Goal: Task Accomplishment & Management: Complete application form

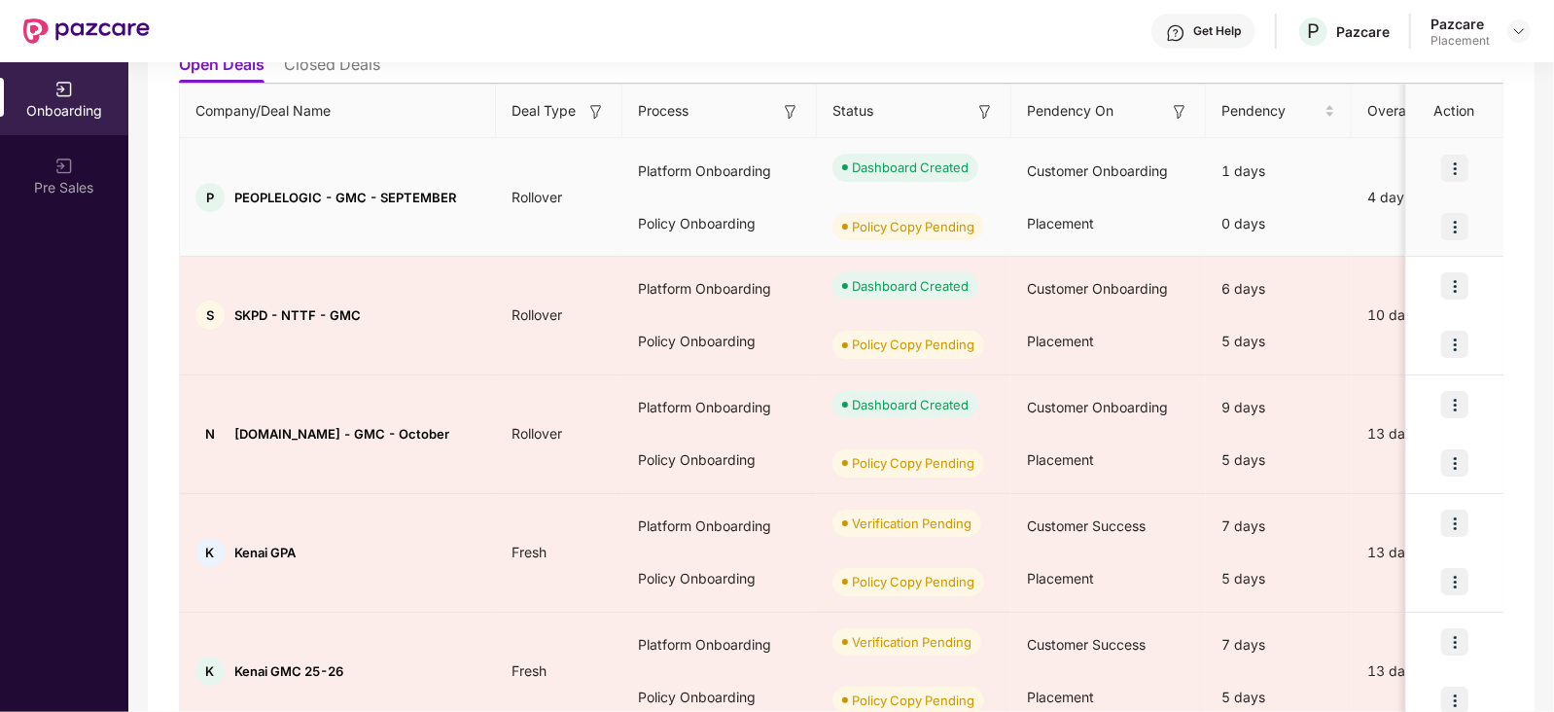
scroll to position [245, 0]
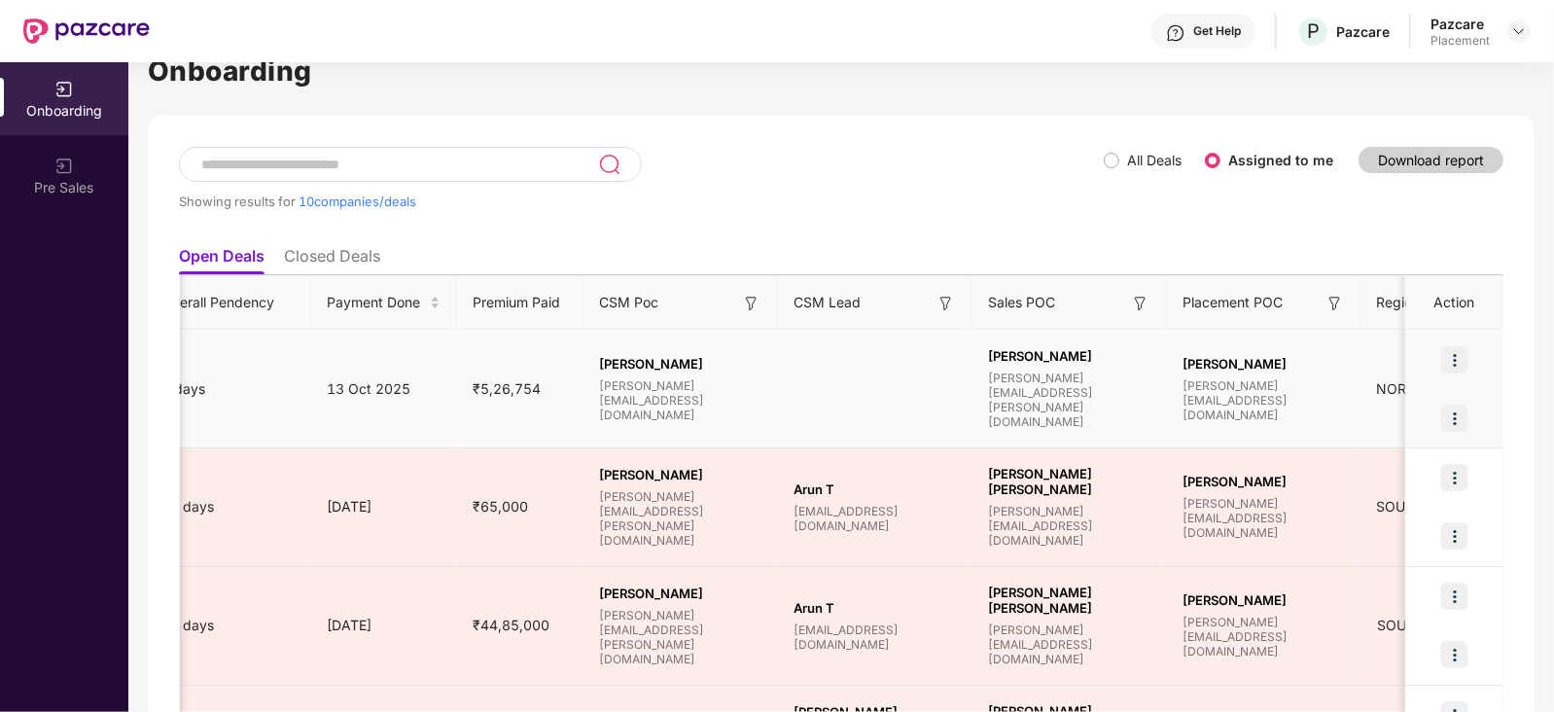
scroll to position [0, 1569]
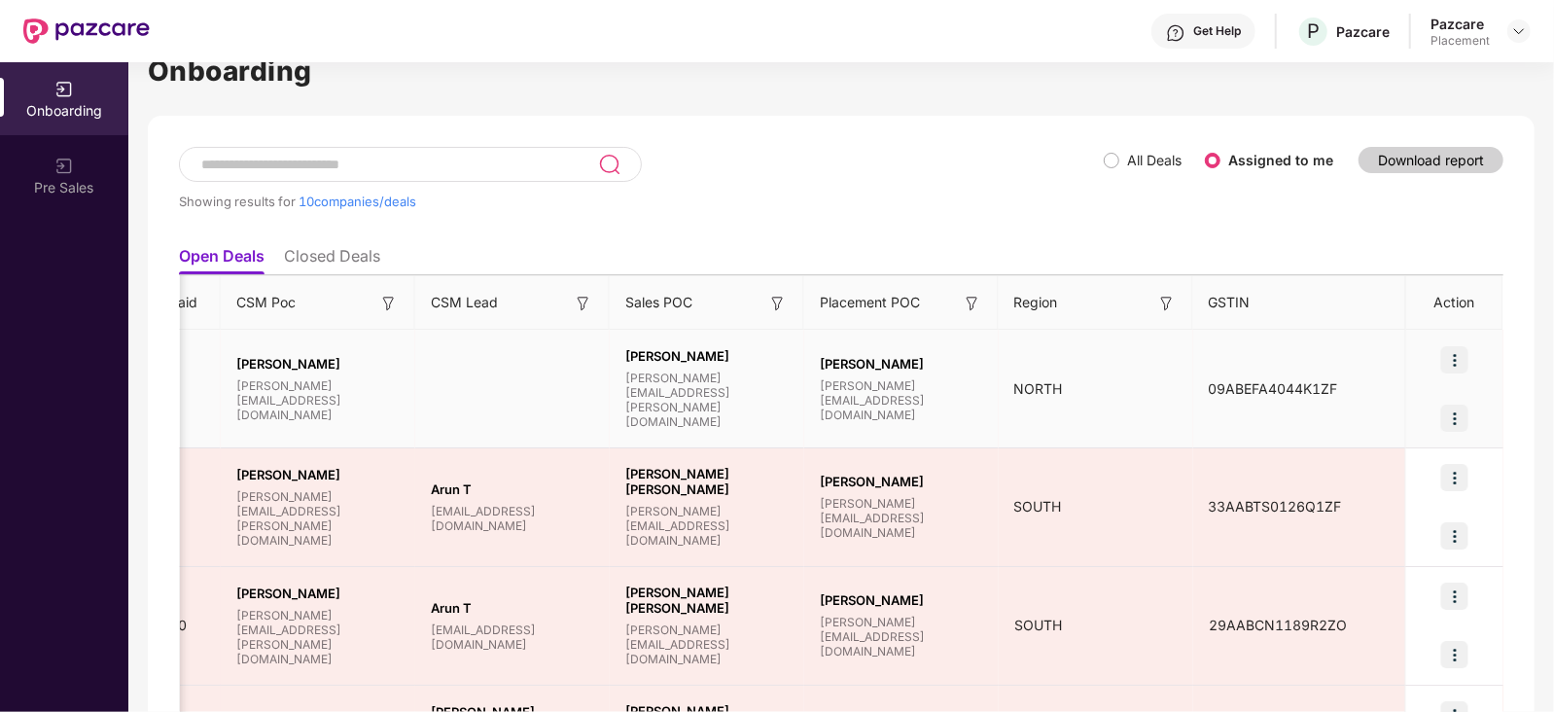
click at [1459, 419] on img at bounding box center [1455, 418] width 27 height 27
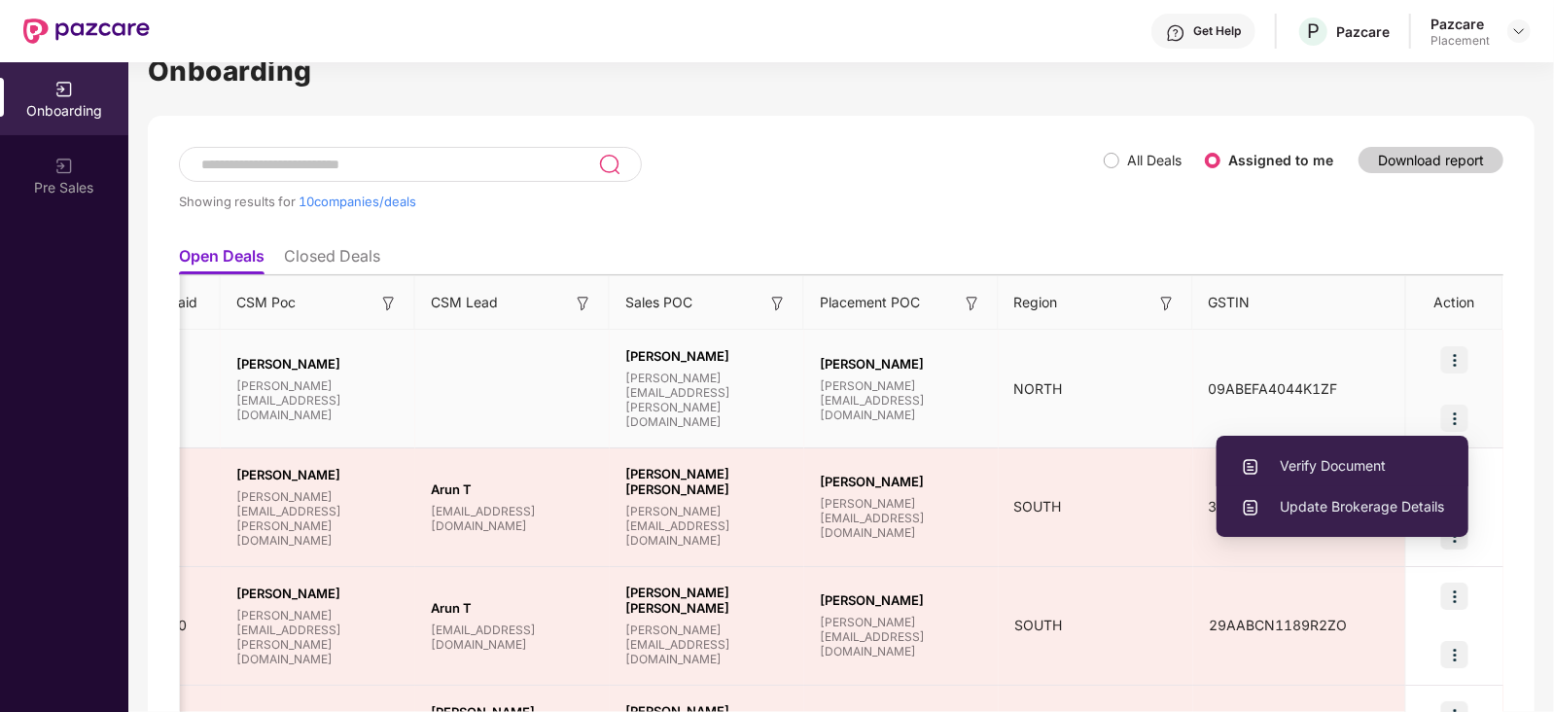
click at [1372, 467] on span "Verify Document" at bounding box center [1342, 465] width 203 height 21
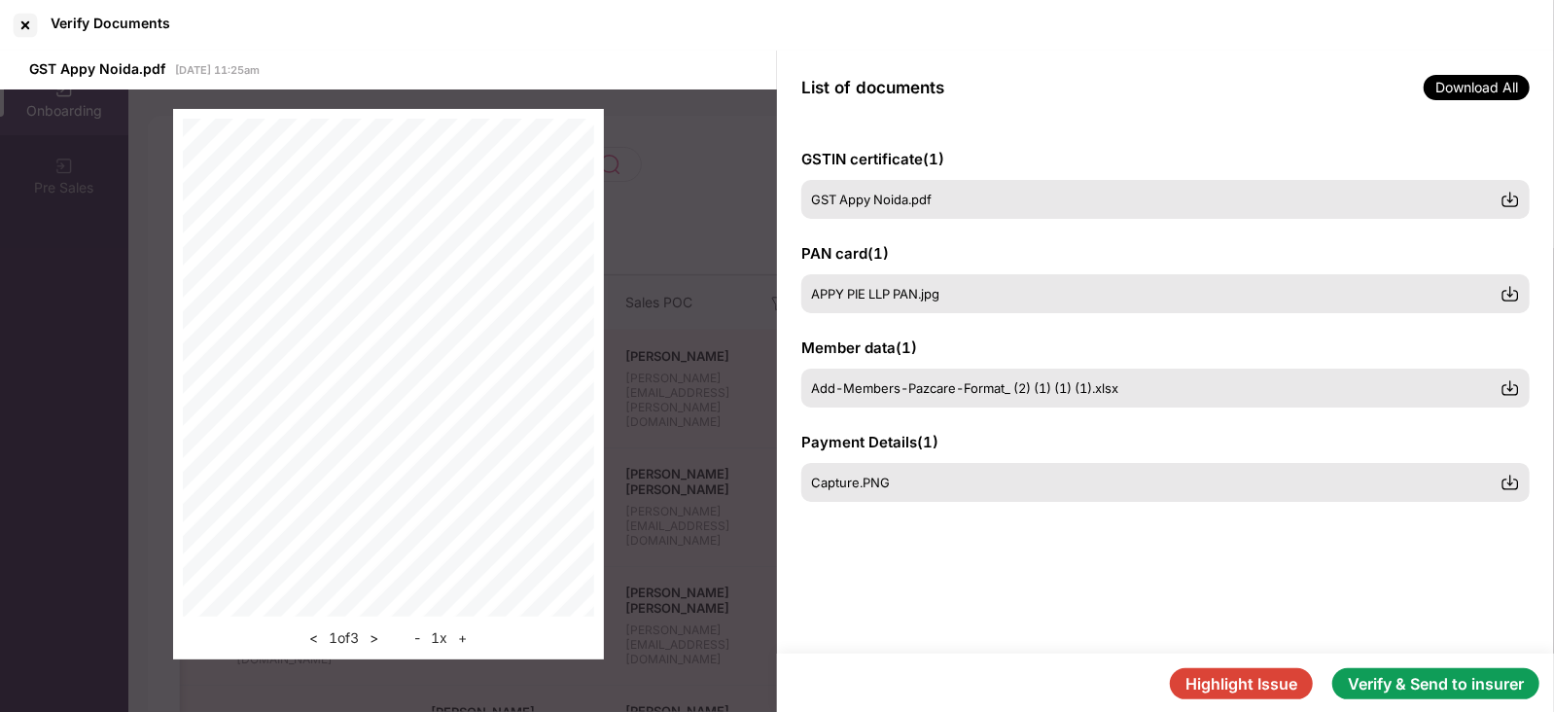
click at [1378, 676] on button "Verify & Send to insurer" at bounding box center [1436, 683] width 207 height 31
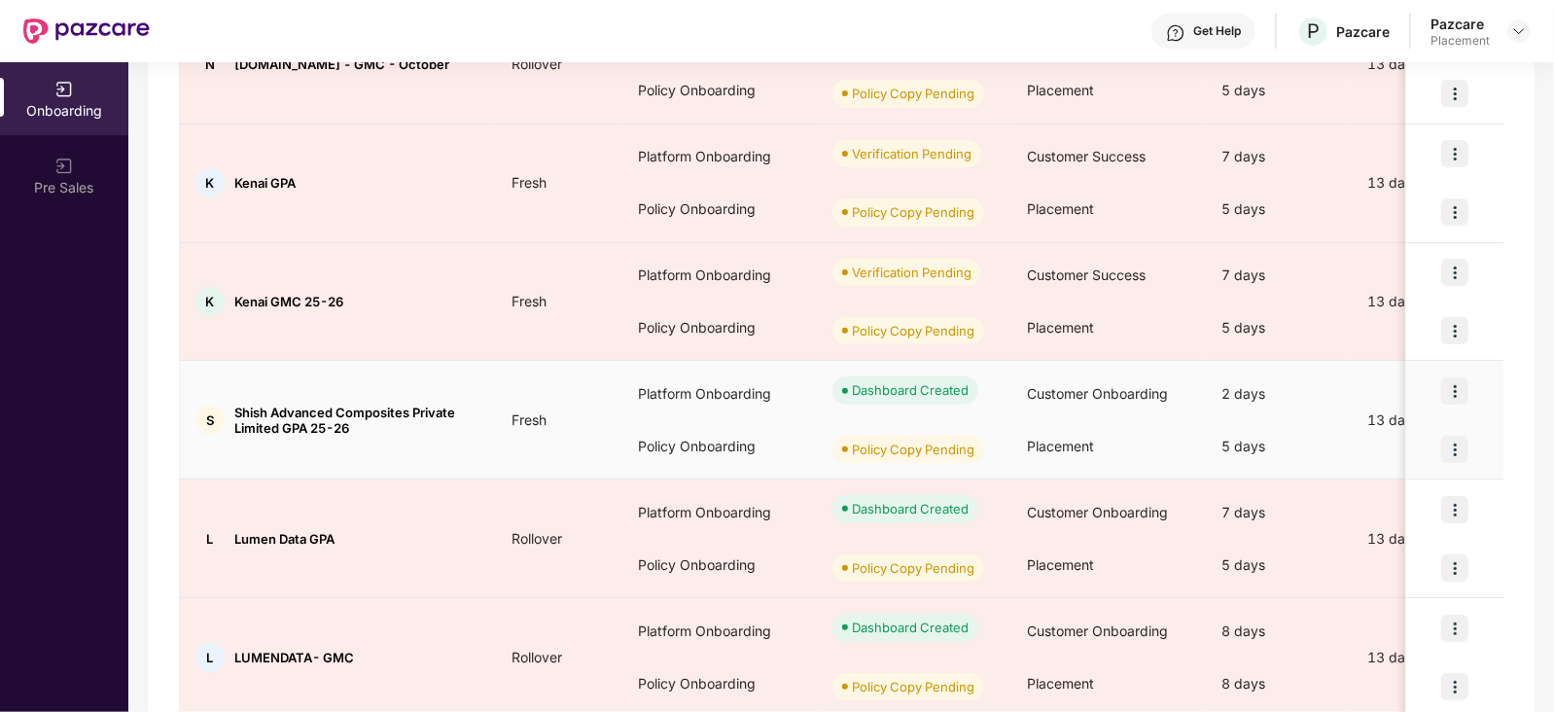
scroll to position [607, 0]
drag, startPoint x: 232, startPoint y: 407, endPoint x: 284, endPoint y: 424, distance: 54.4
click at [284, 424] on div "S Shish Advanced Composites Private Limited GPA 25-26" at bounding box center [338, 418] width 316 height 31
copy span "Shish Advanced Composites Private Limited"
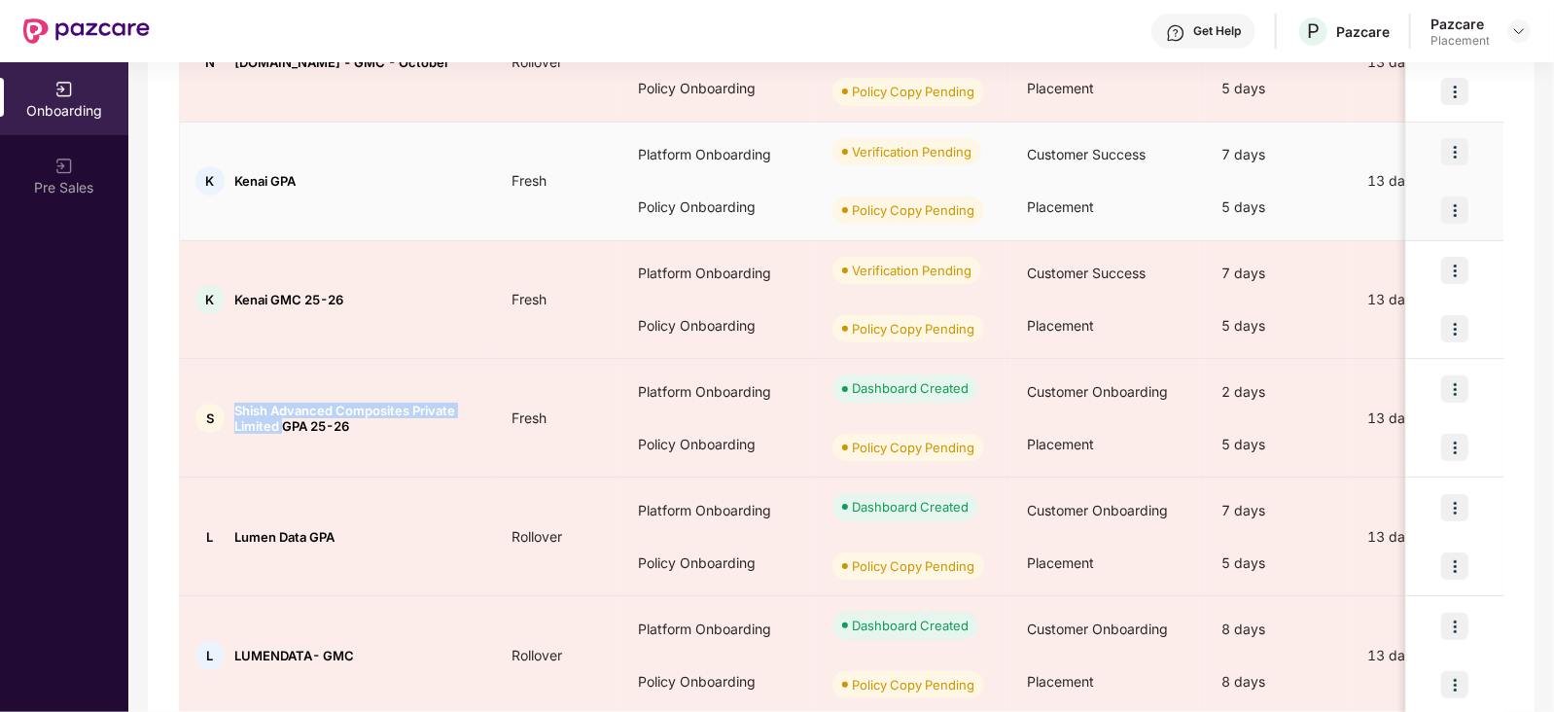
copy span "Shish Advanced Composites Private Limited"
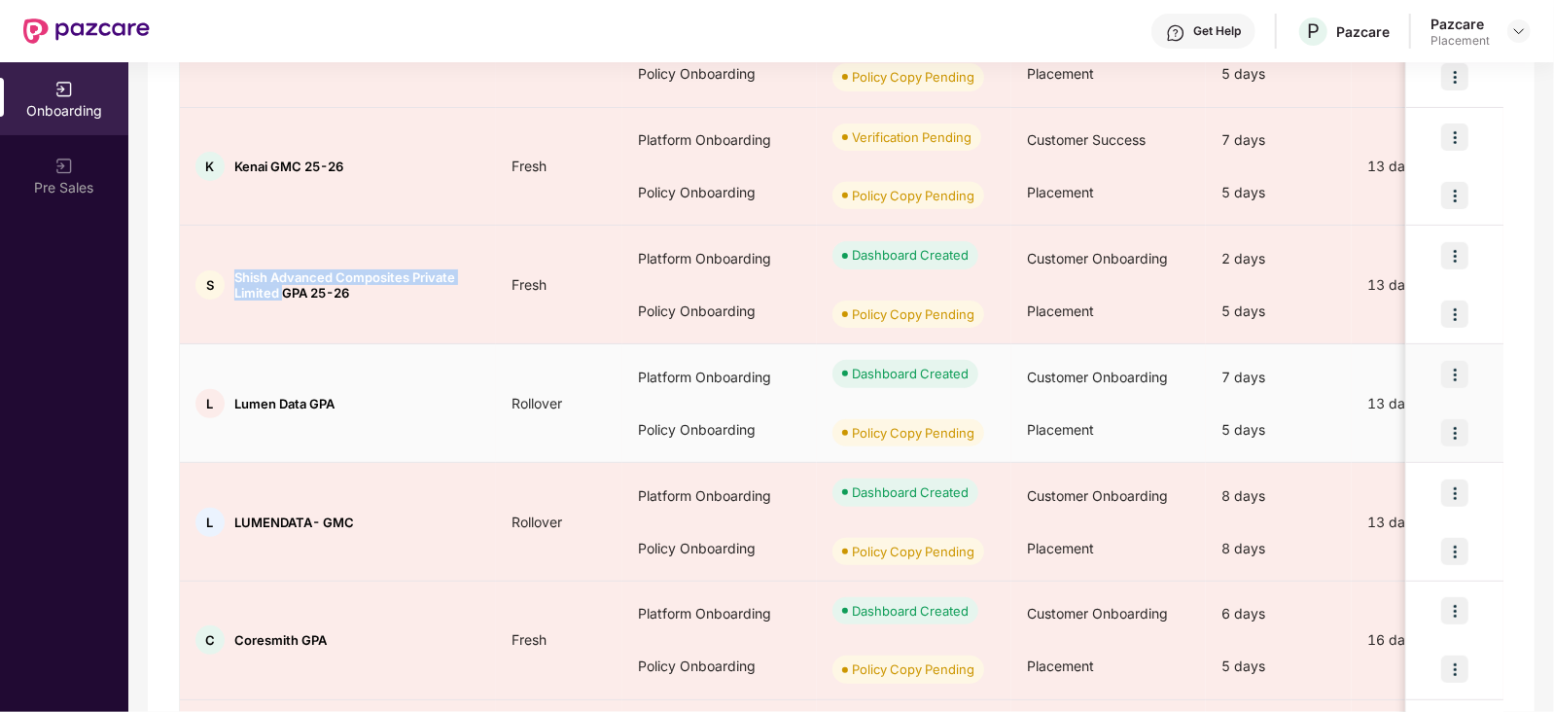
scroll to position [743, 0]
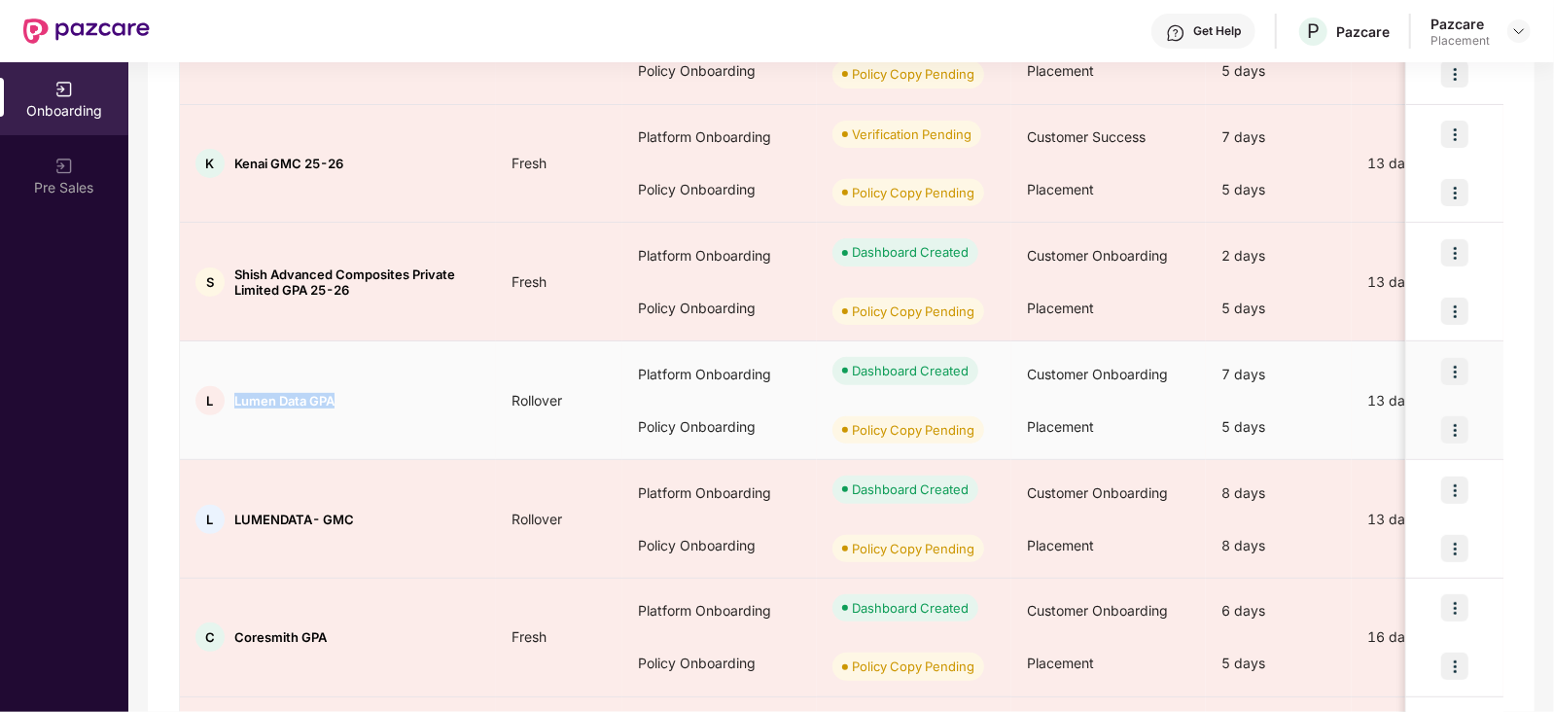
drag, startPoint x: 236, startPoint y: 391, endPoint x: 345, endPoint y: 403, distance: 109.6
click at [345, 403] on div "L Lumen Data GPA" at bounding box center [338, 400] width 316 height 29
copy span "Lumen Data GPA"
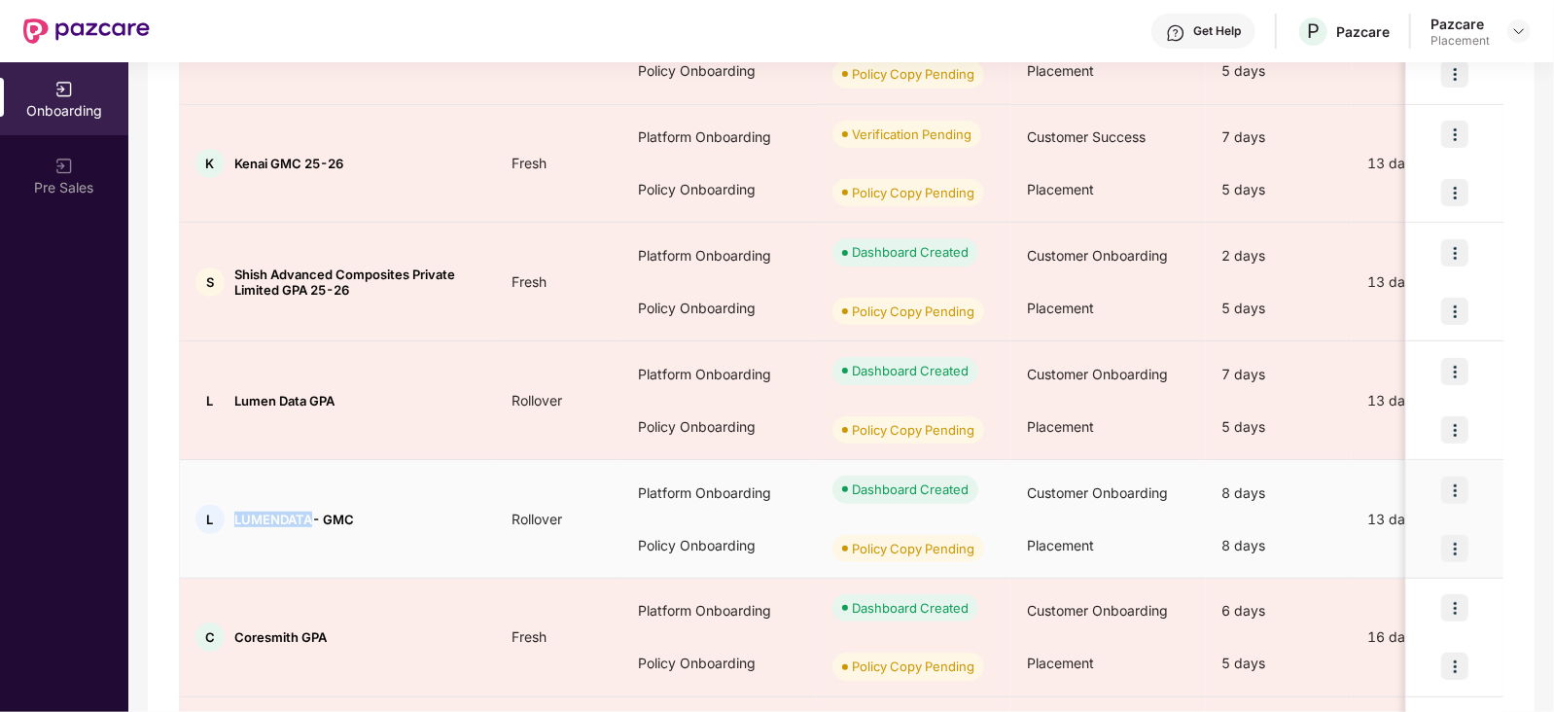
drag, startPoint x: 235, startPoint y: 517, endPoint x: 309, endPoint y: 522, distance: 74.2
click at [309, 522] on span "LUMENDATA- GMC" at bounding box center [294, 520] width 120 height 16
copy span "LUMENDATA"
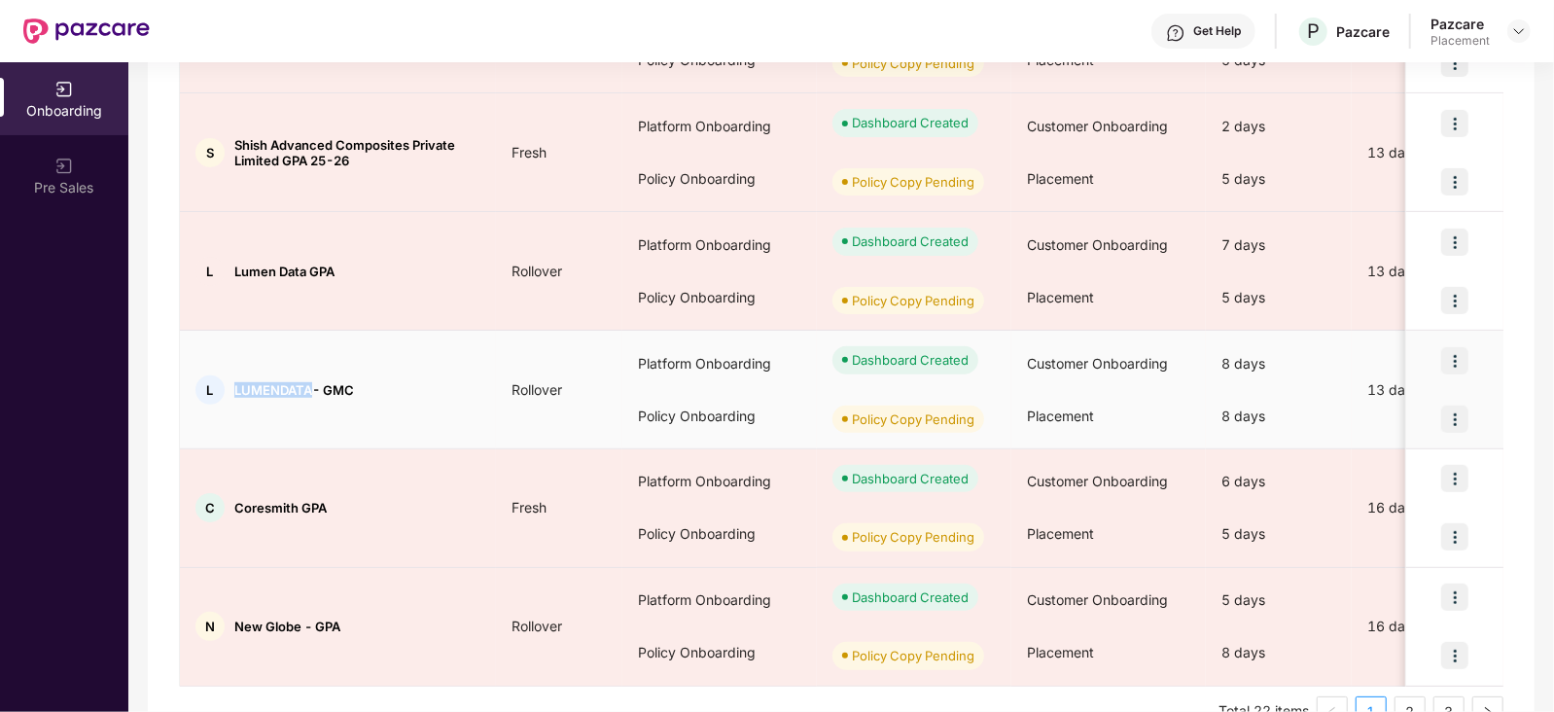
scroll to position [909, 0]
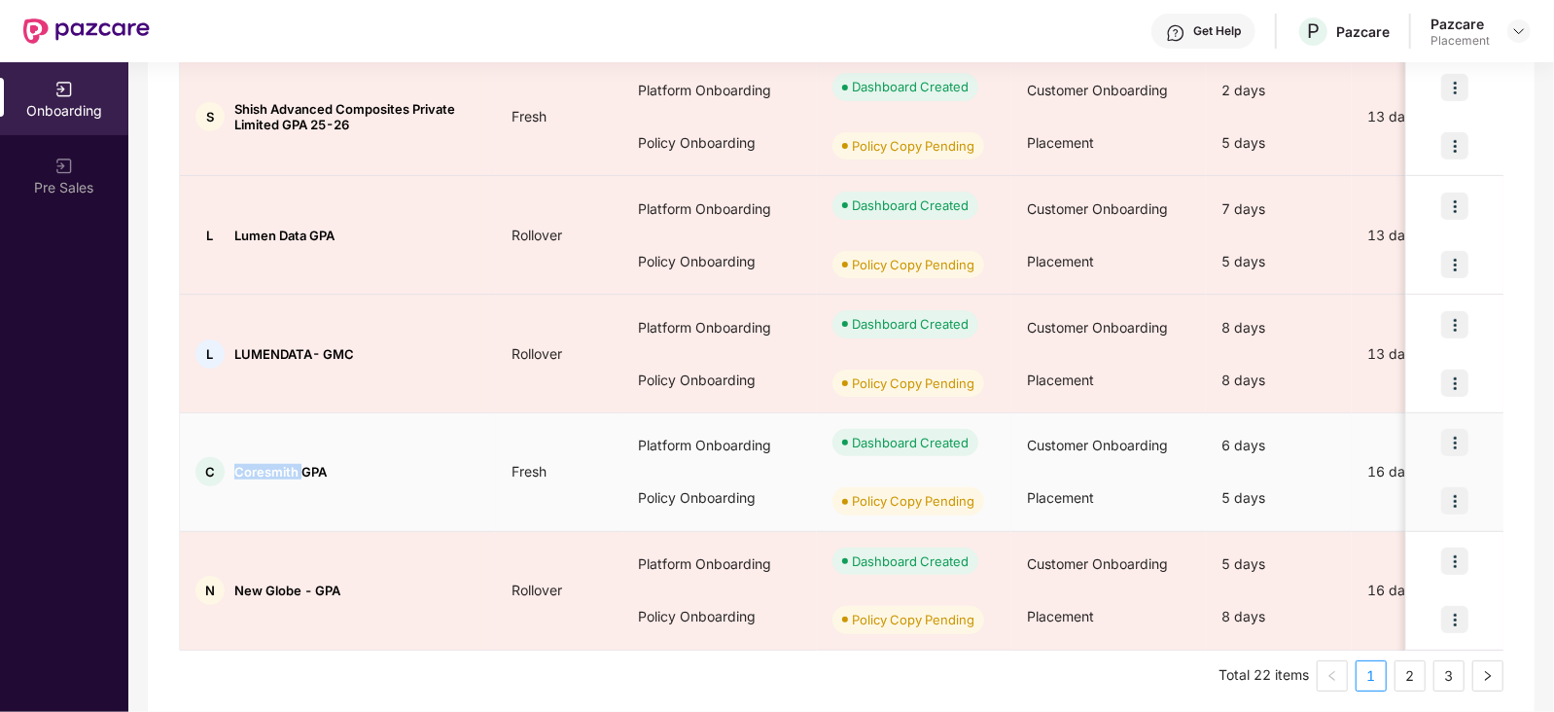
drag, startPoint x: 232, startPoint y: 469, endPoint x: 300, endPoint y: 474, distance: 67.3
click at [300, 474] on div "C Coresmith GPA" at bounding box center [338, 471] width 316 height 29
copy span "Coresmith"
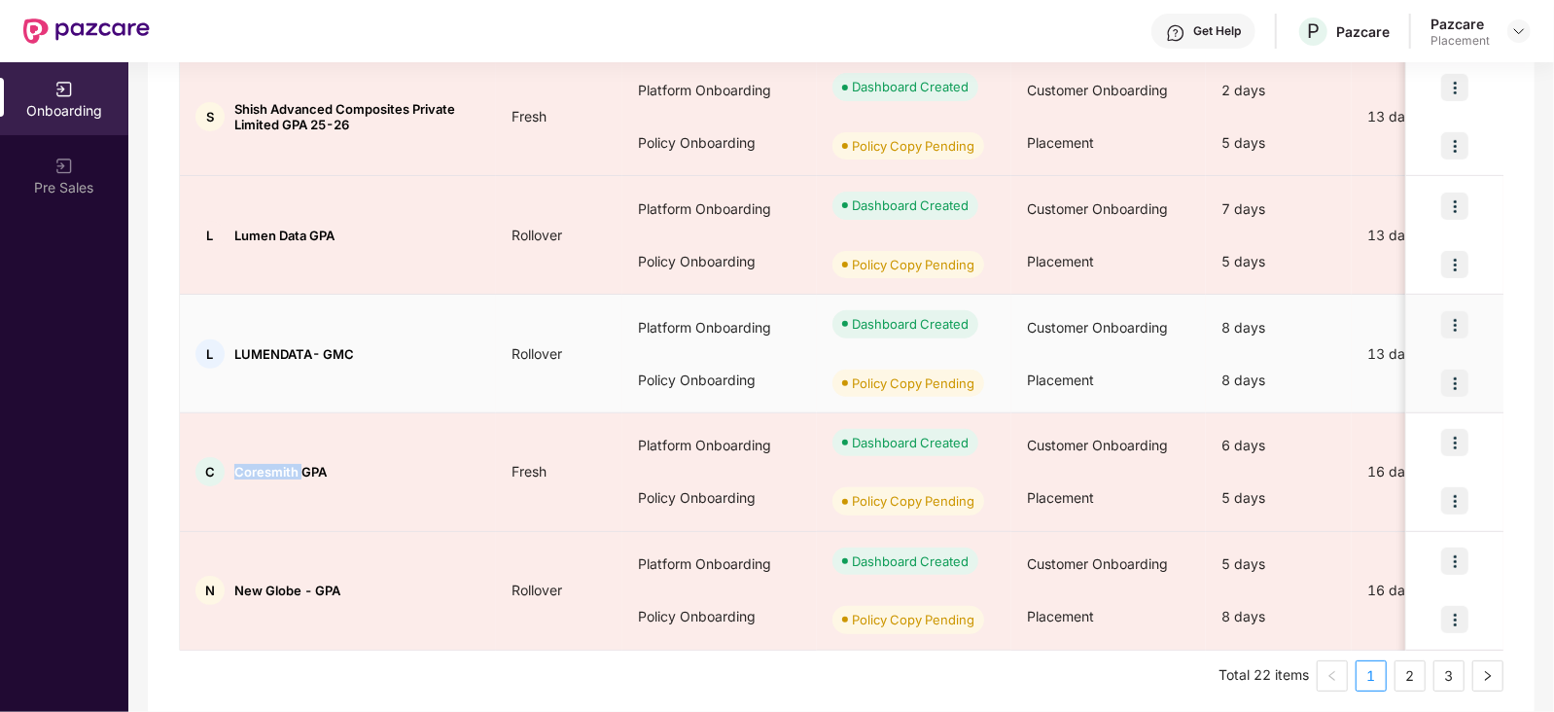
scroll to position [915, 0]
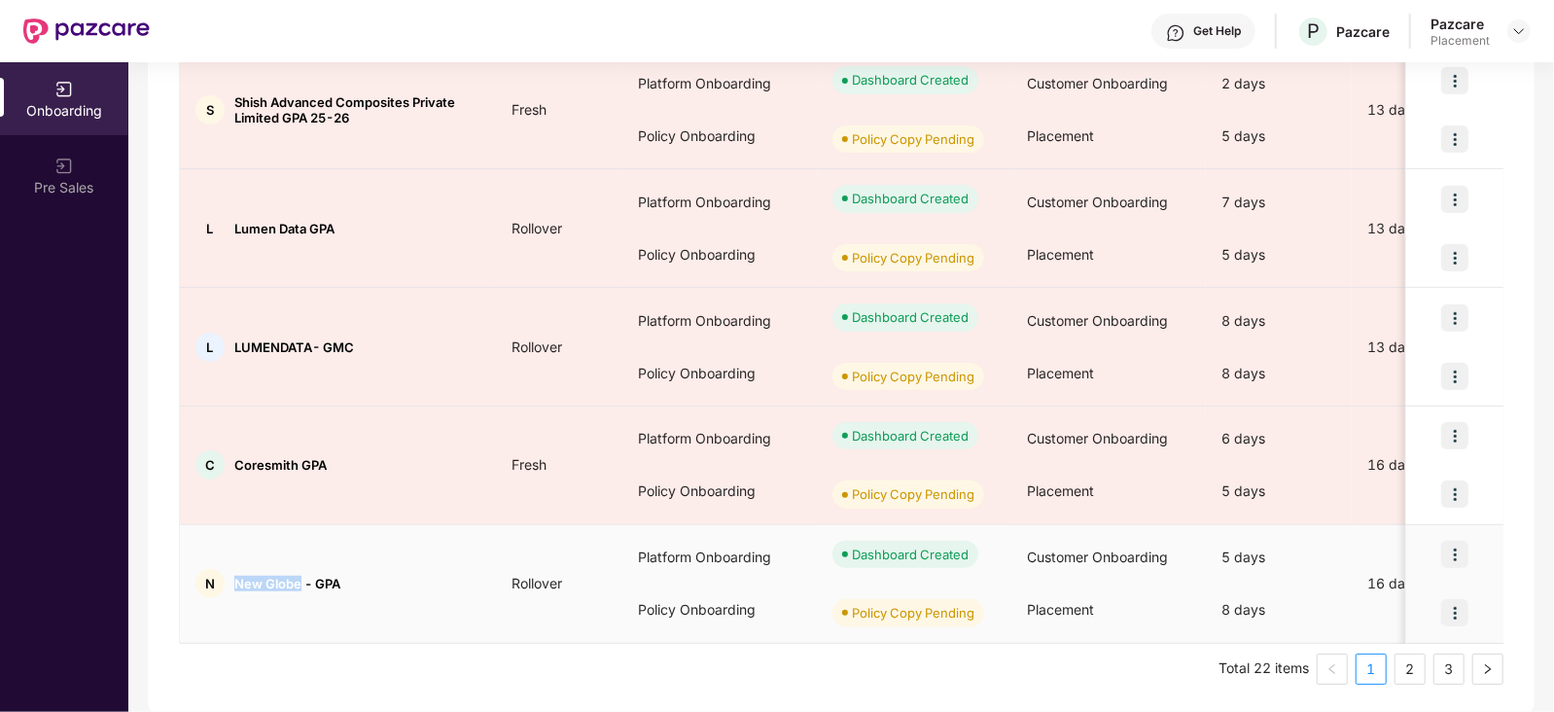
drag, startPoint x: 232, startPoint y: 582, endPoint x: 298, endPoint y: 581, distance: 65.2
click at [298, 581] on div "N New Globe - GPA" at bounding box center [338, 583] width 316 height 29
copy span "New Globe -"
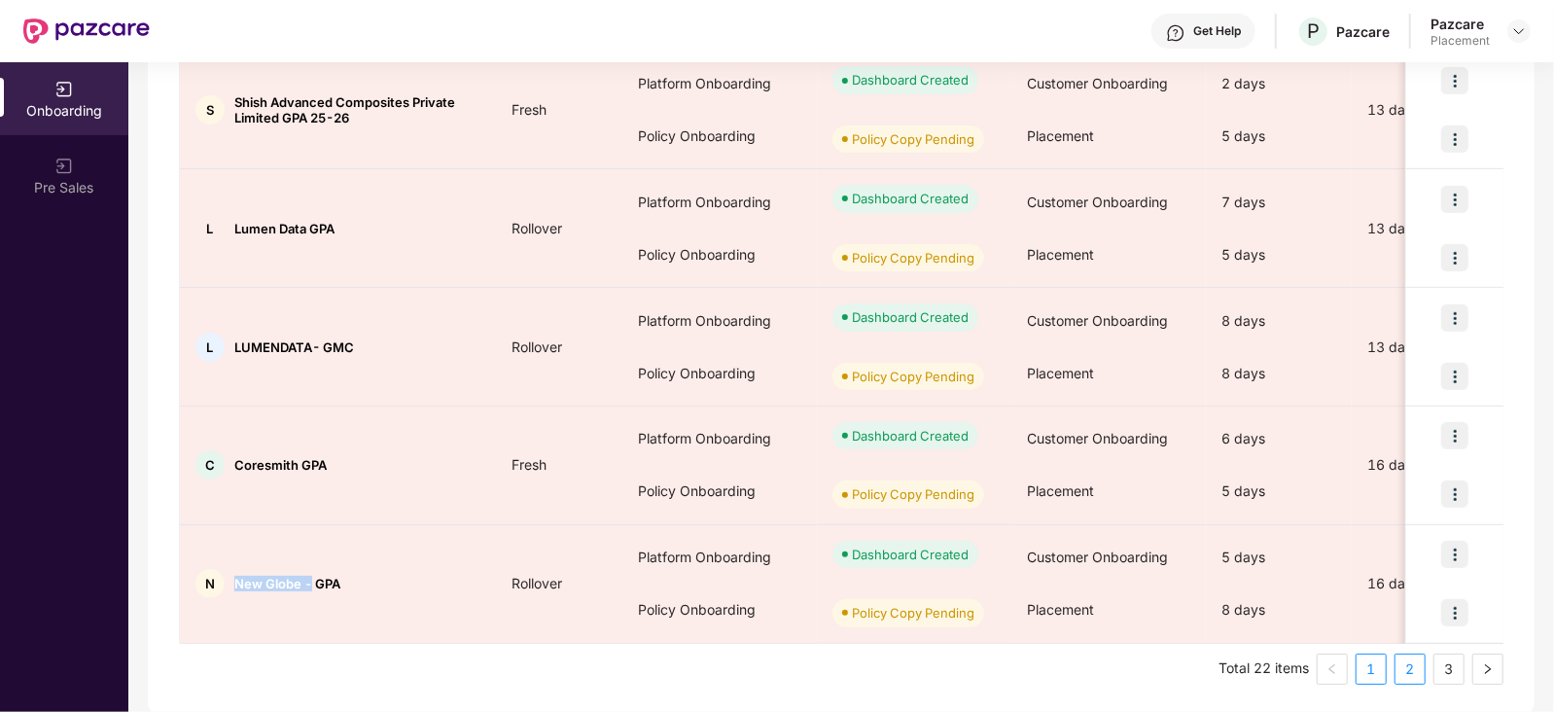
click at [1402, 659] on link "2" at bounding box center [1410, 669] width 29 height 29
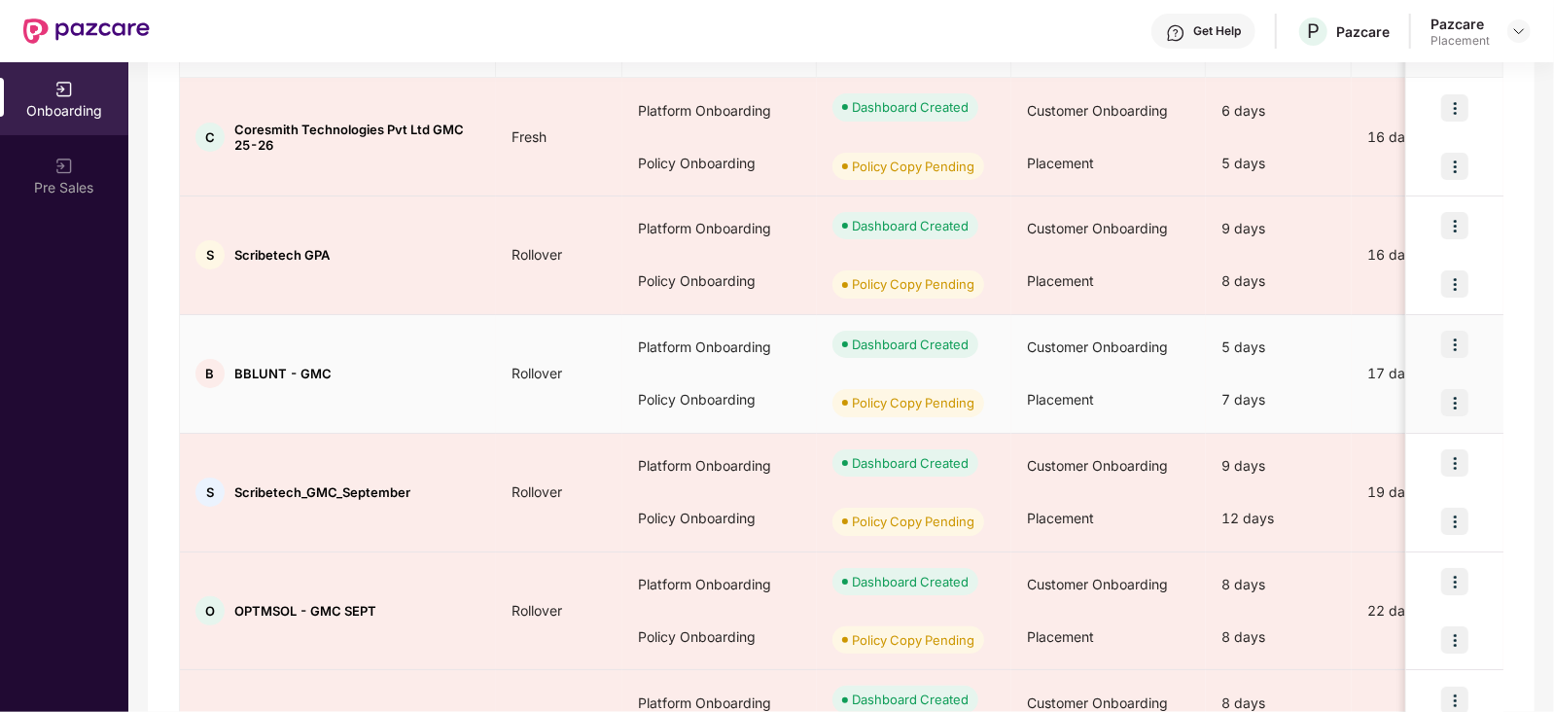
scroll to position [298, 0]
drag, startPoint x: 231, startPoint y: 370, endPoint x: 289, endPoint y: 372, distance: 58.4
click at [289, 372] on div "B BBLUNT - GMC" at bounding box center [338, 371] width 316 height 29
copy span "BBLUNT"
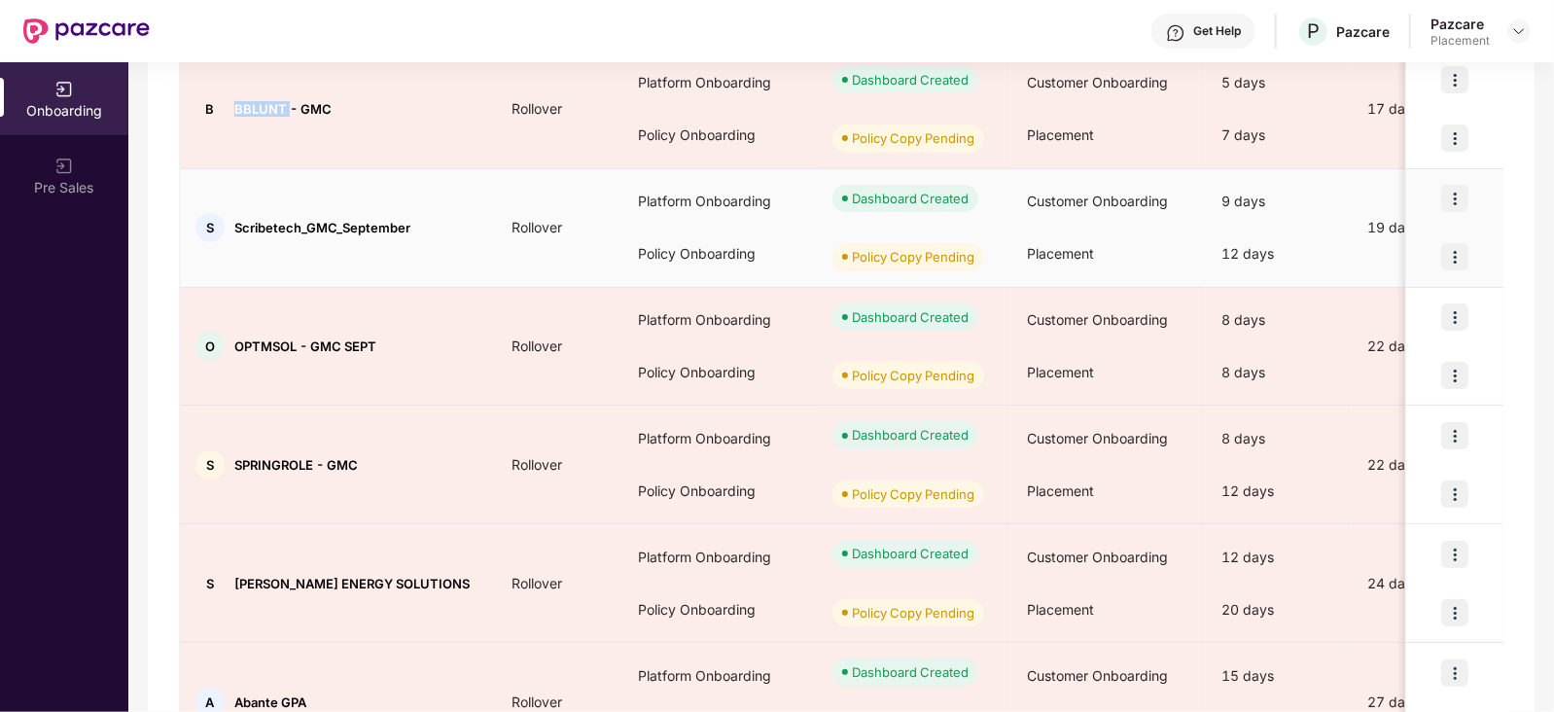
scroll to position [565, 0]
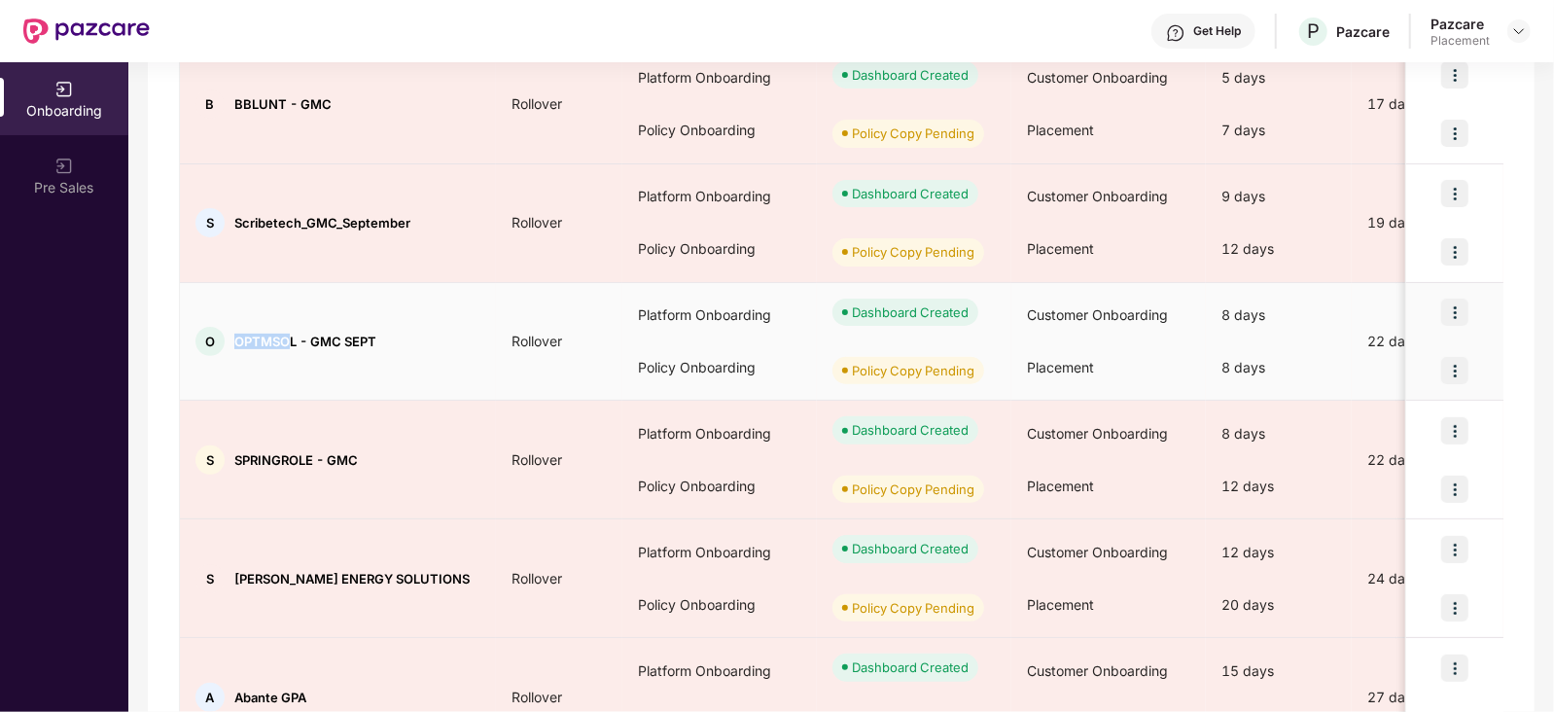
drag, startPoint x: 238, startPoint y: 339, endPoint x: 293, endPoint y: 342, distance: 54.6
click at [293, 342] on span "OPTMSOL - GMC SEPT" at bounding box center [305, 342] width 142 height 16
copy span "OPTMSO"
copy span "OPTMSOL"
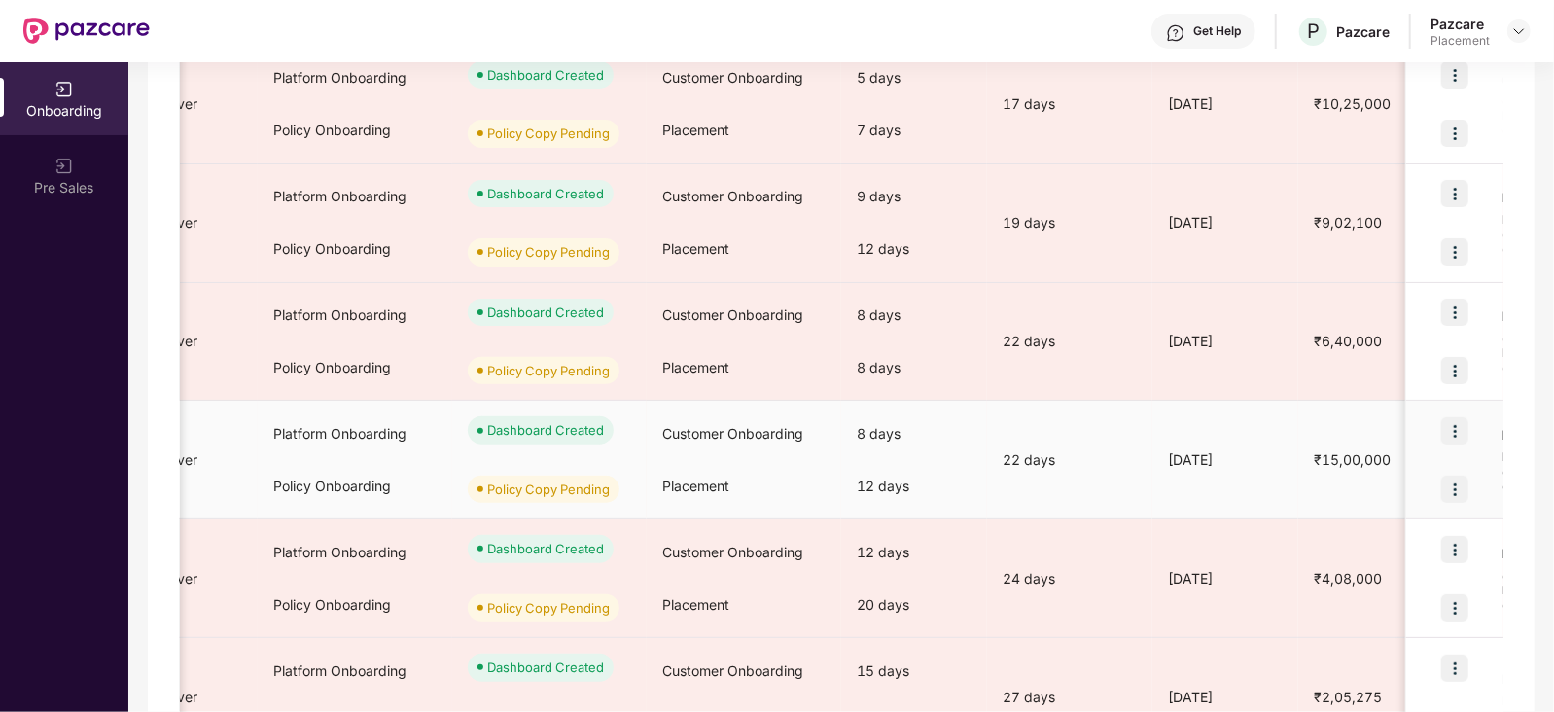
scroll to position [0, 0]
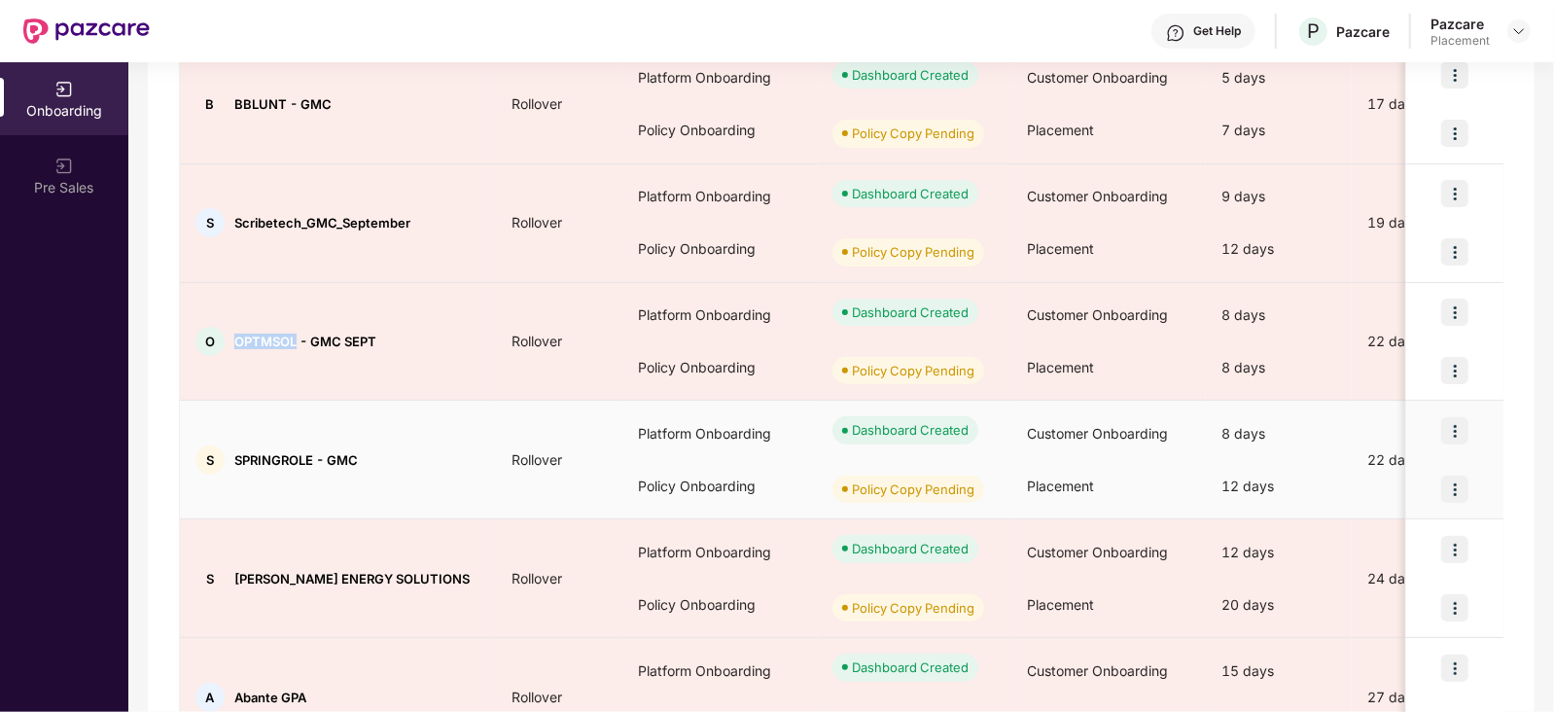
copy span "OPTMSOL"
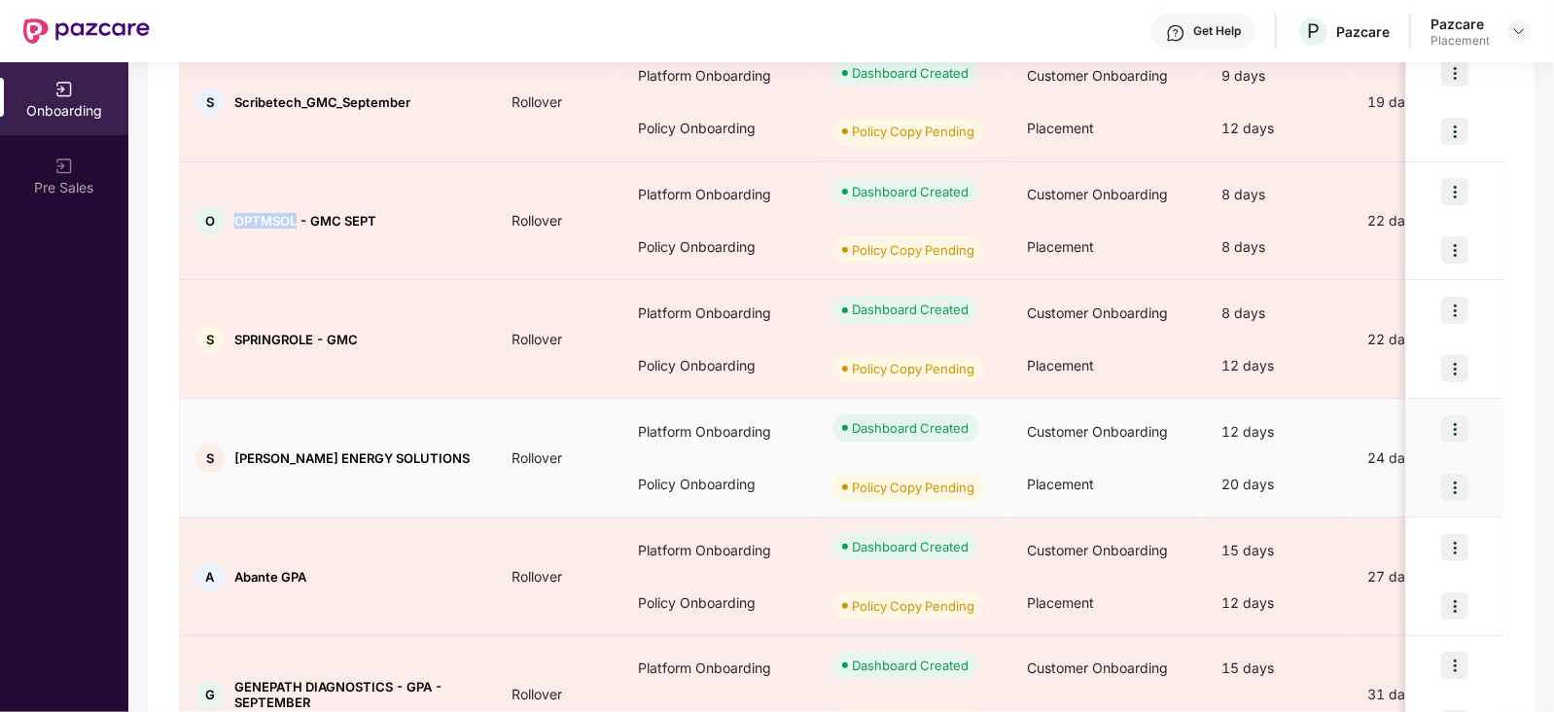
scroll to position [695, 0]
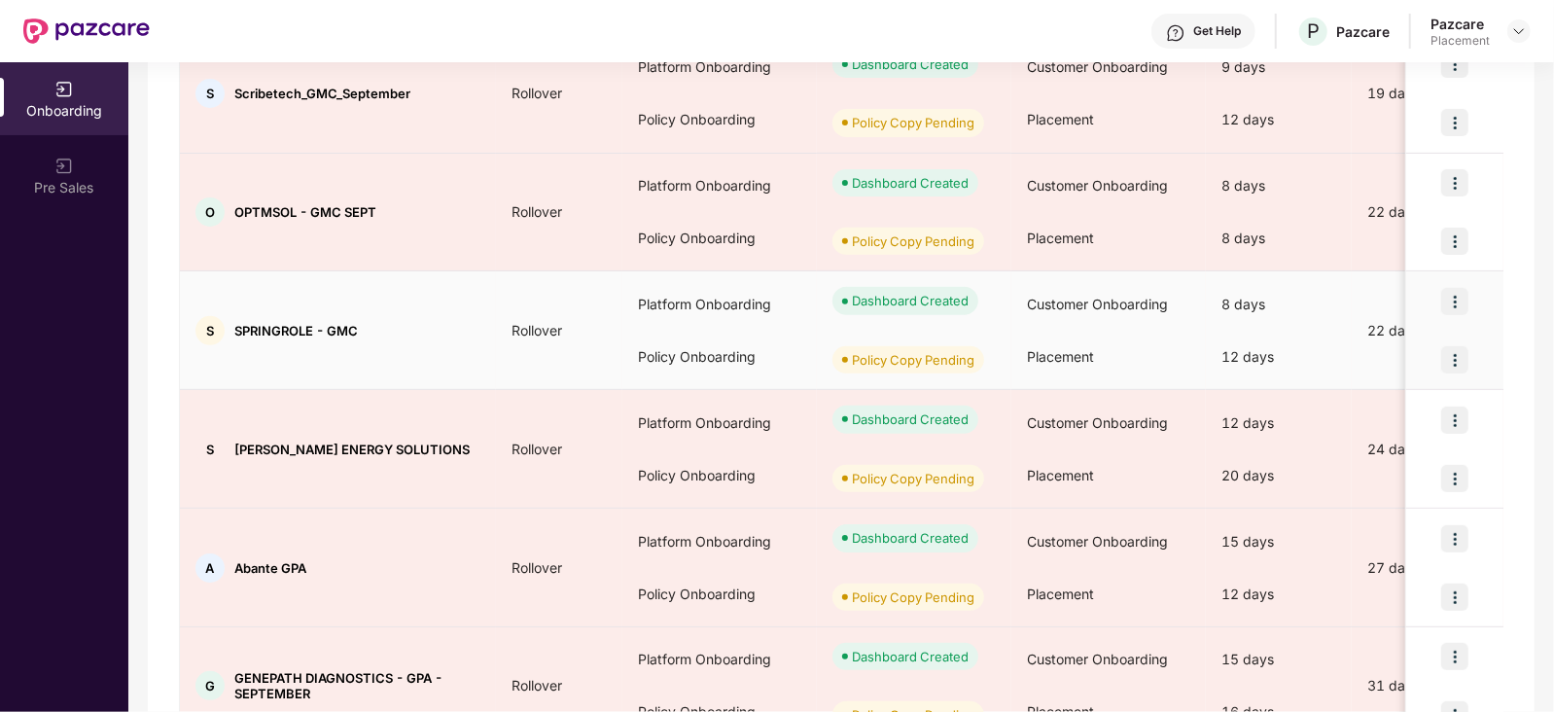
click at [413, 330] on div "S SPRINGROLE - GMC" at bounding box center [338, 330] width 316 height 29
drag, startPoint x: 234, startPoint y: 330, endPoint x: 311, endPoint y: 352, distance: 80.0
click at [311, 352] on td "S SPRINGROLE - GMC" at bounding box center [338, 330] width 316 height 119
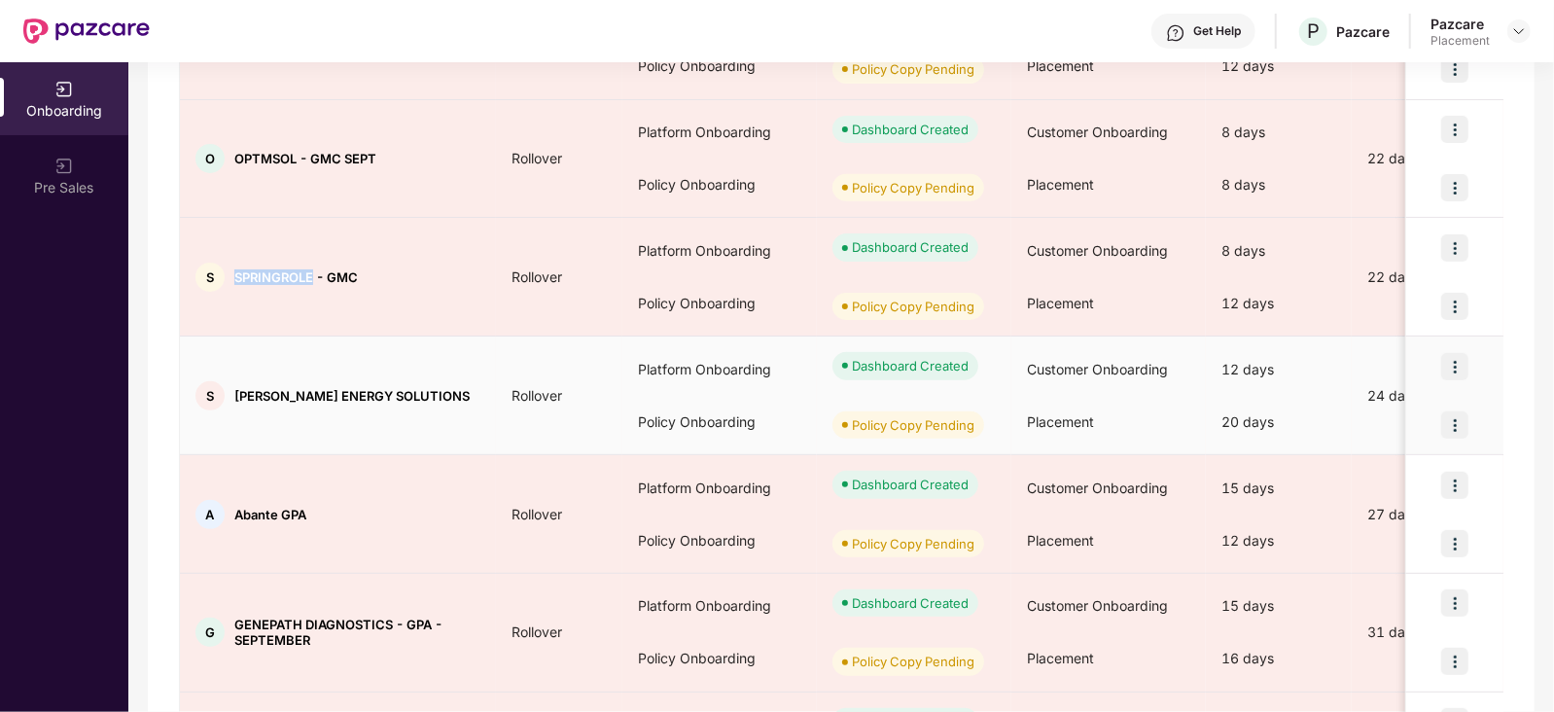
scroll to position [748, 0]
drag, startPoint x: 235, startPoint y: 387, endPoint x: 403, endPoint y: 394, distance: 167.4
click at [403, 394] on div "S [PERSON_NAME] ENERGY SOLUTIONS" at bounding box center [338, 395] width 316 height 29
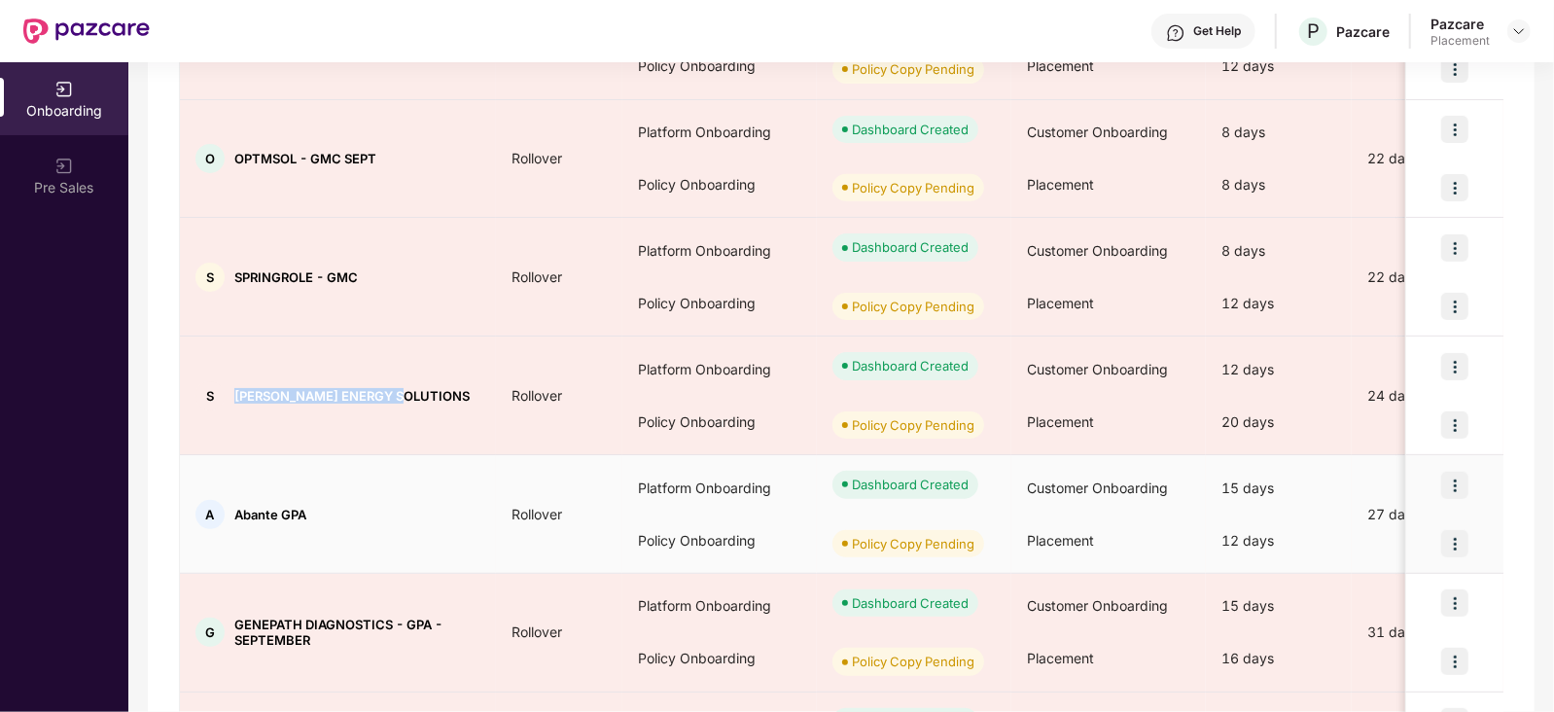
scroll to position [915, 0]
